Goal: Information Seeking & Learning: Check status

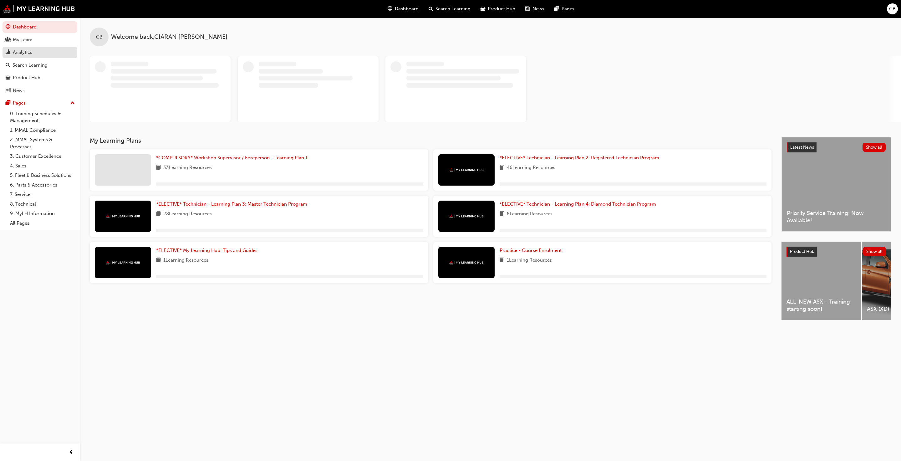
click at [24, 49] on div "Analytics" at bounding box center [40, 53] width 69 height 8
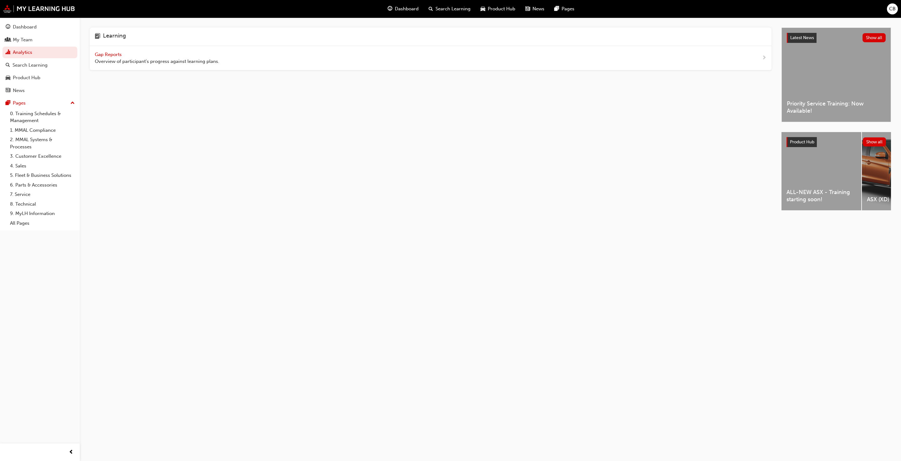
click at [95, 50] on div "Gap Reports Overview of participant's progress against learning plans." at bounding box center [431, 58] width 682 height 24
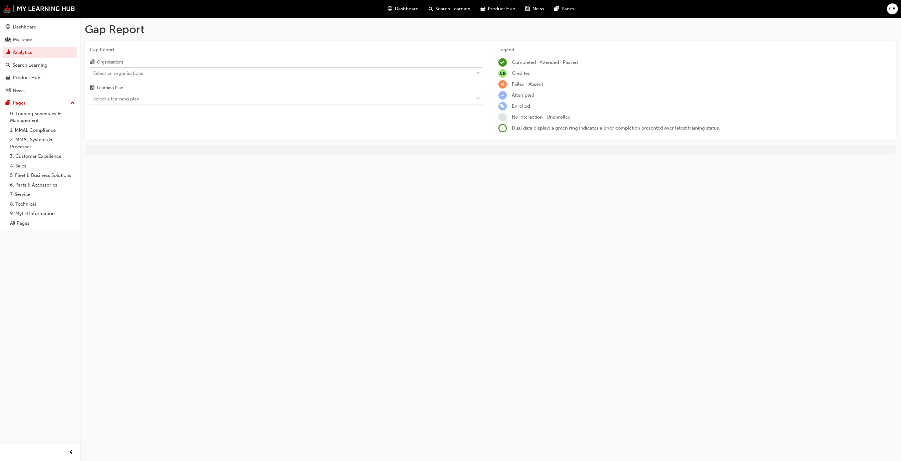
click at [151, 72] on div "Select an organisations" at bounding box center [281, 73] width 383 height 11
click at [94, 72] on input "Organisations Select an organisations" at bounding box center [93, 72] width 1 height 5
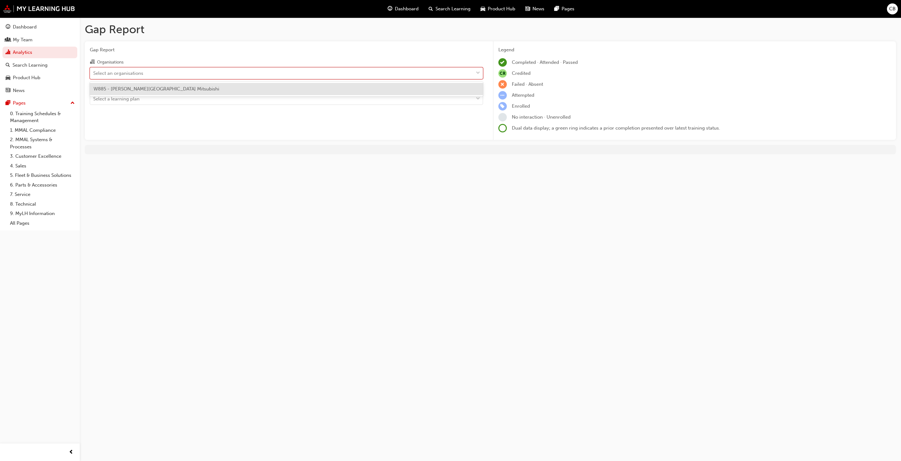
click at [153, 87] on span "W885 - [PERSON_NAME][GEOGRAPHIC_DATA] Mitsubishi" at bounding box center [157, 89] width 126 height 6
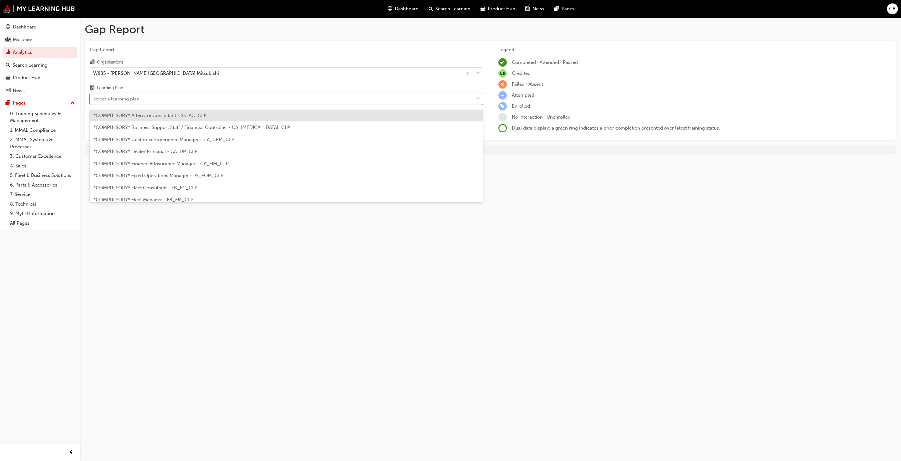
click at [153, 98] on div "Select a learning plan" at bounding box center [281, 99] width 383 height 11
click at [94, 98] on input "Learning Plan option *COMPULSORY* Aftercare Consultant - SS_AC_CLP focused, 1 o…" at bounding box center [93, 98] width 1 height 5
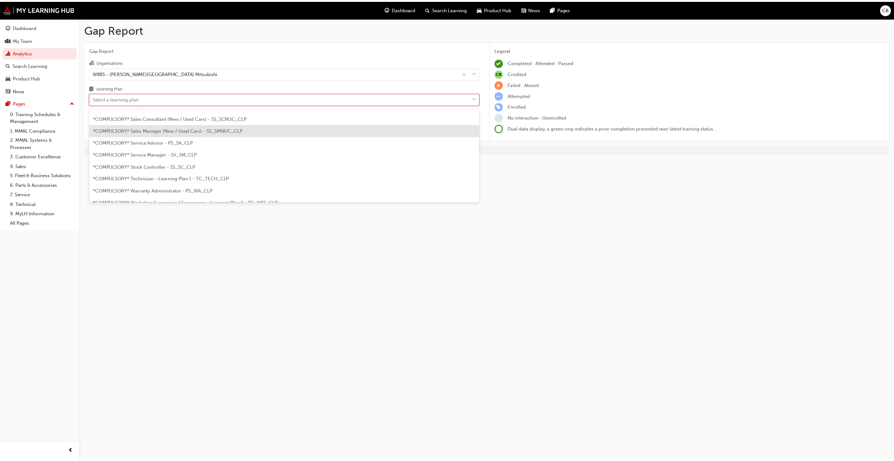
scroll to position [235, 0]
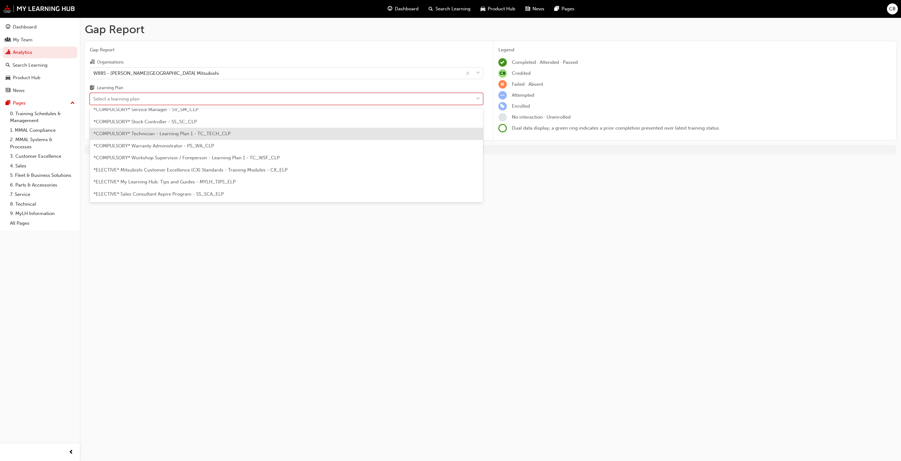
click at [164, 133] on span "*COMPULSORY* Technician - Learning Plan 1 - TC_TECH_CLP" at bounding box center [162, 134] width 137 height 6
